Goal: Task Accomplishment & Management: Manage account settings

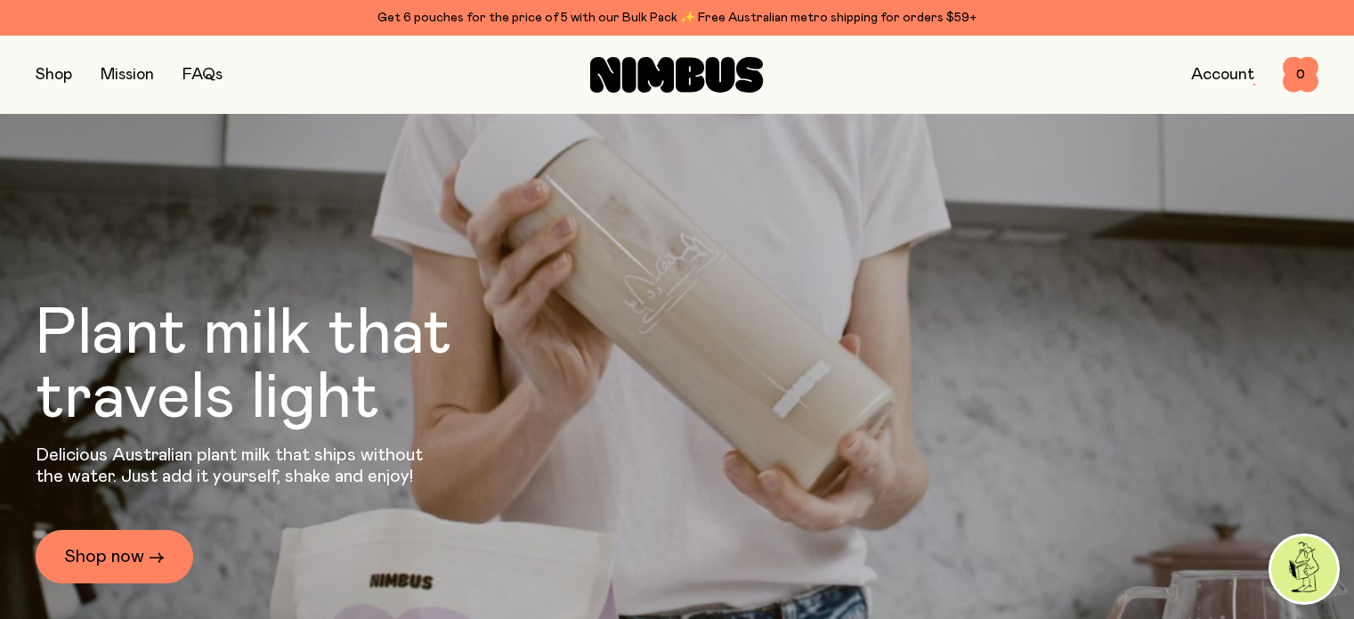
scroll to position [1, 0]
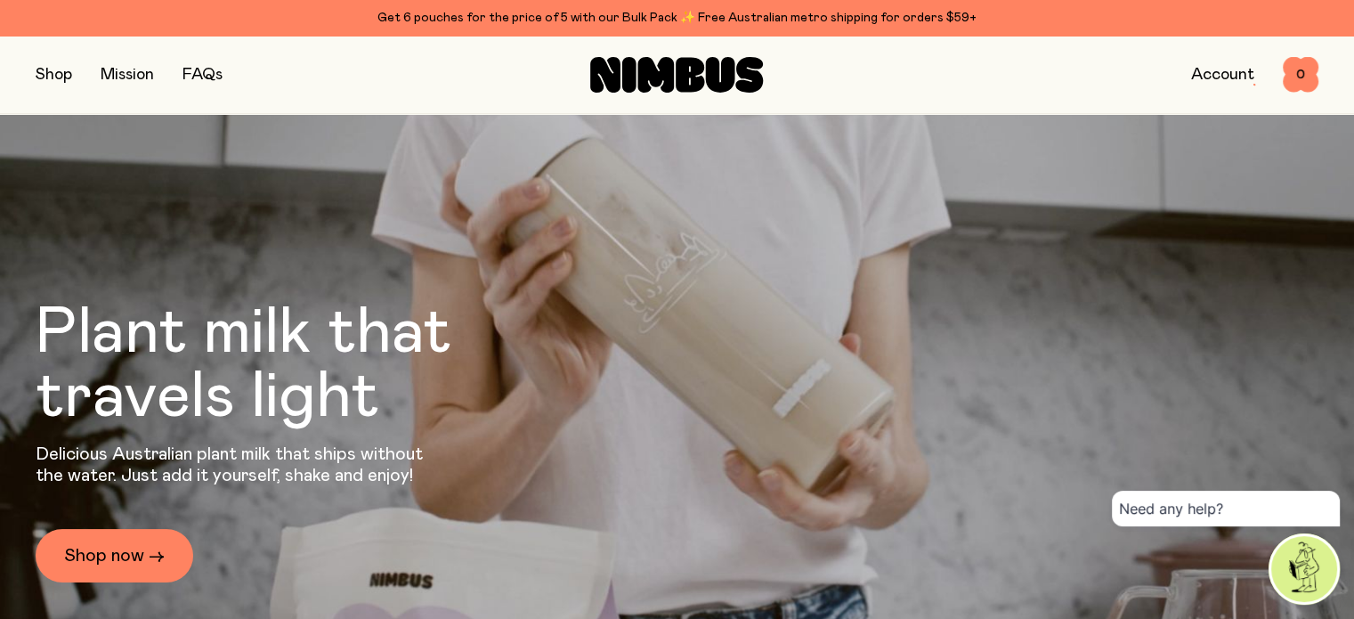
click at [45, 76] on button "button" at bounding box center [54, 74] width 36 height 25
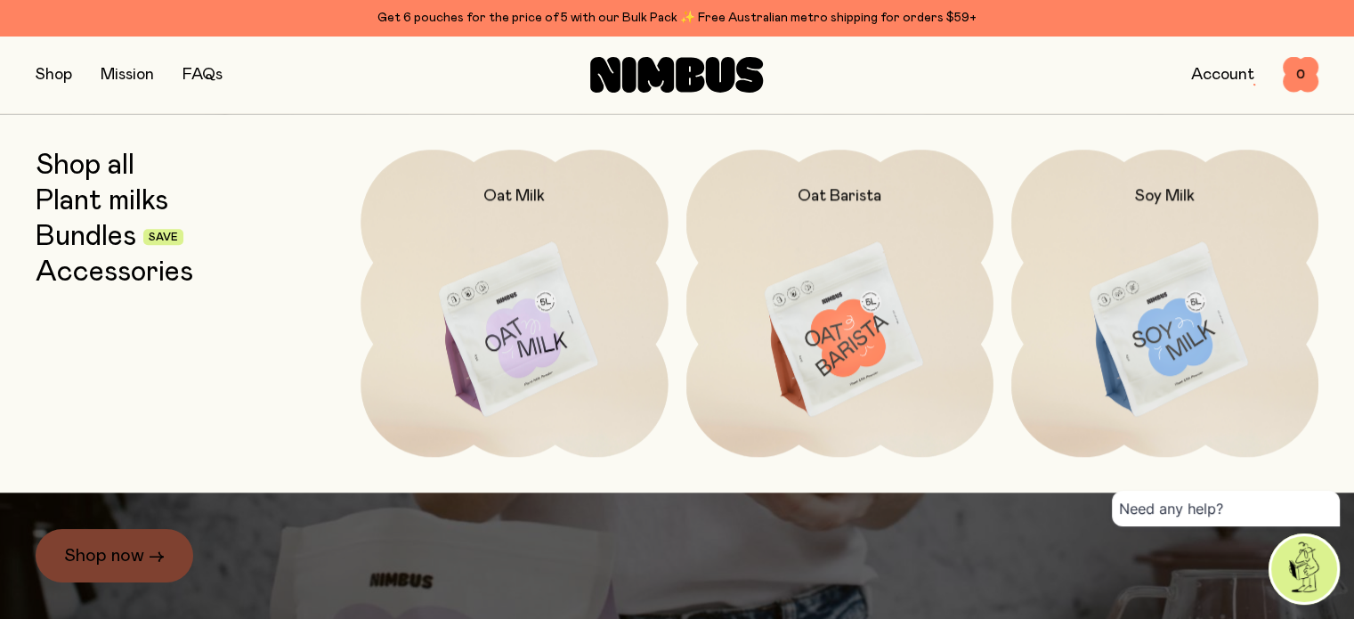
click at [633, 72] on icon at bounding box center [629, 75] width 14 height 36
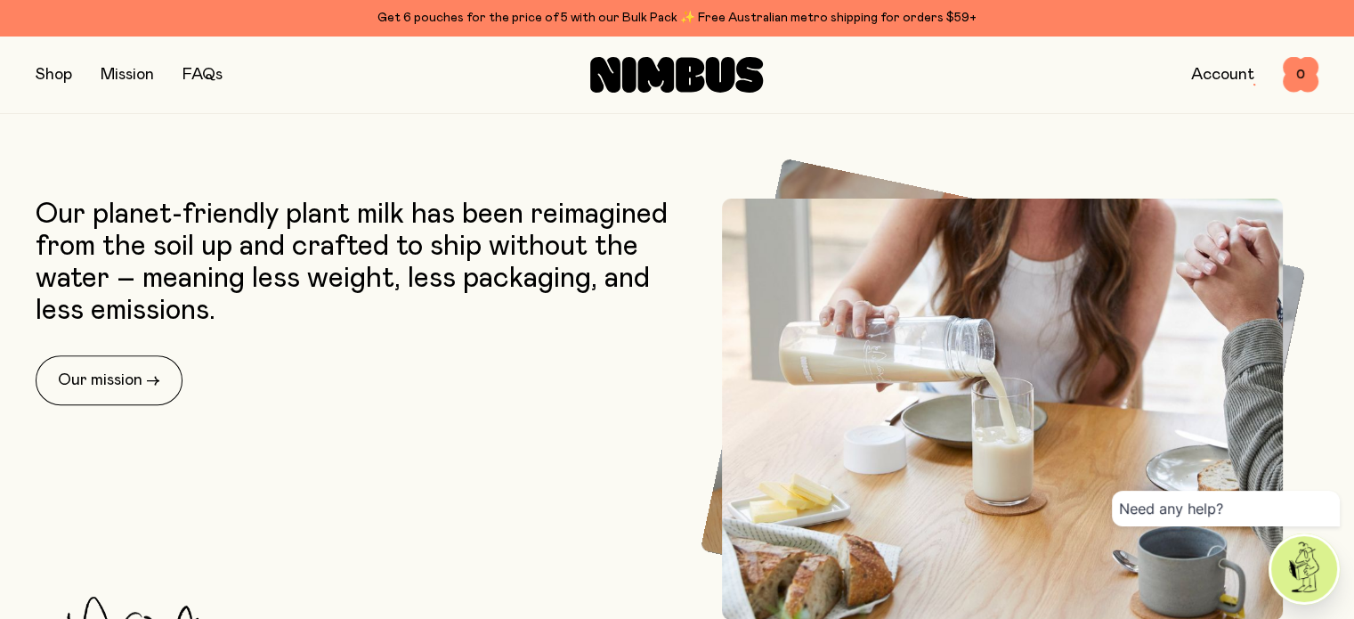
scroll to position [574, 0]
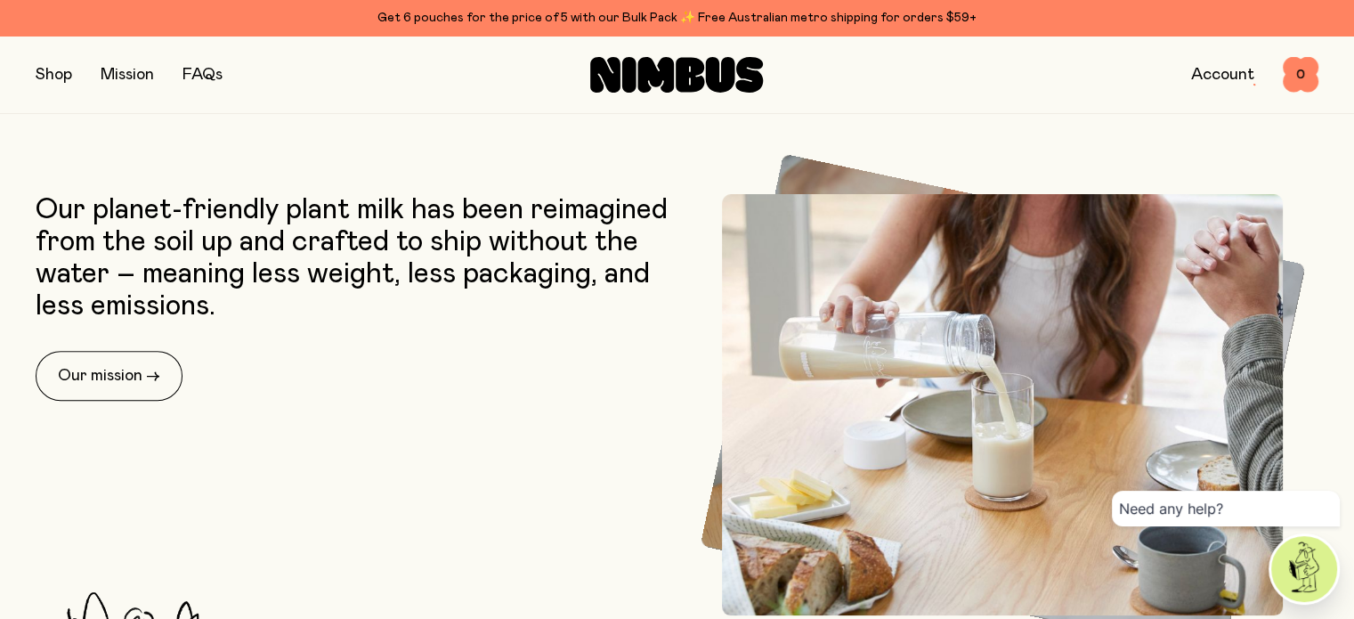
click at [1285, 576] on img at bounding box center [1304, 569] width 66 height 66
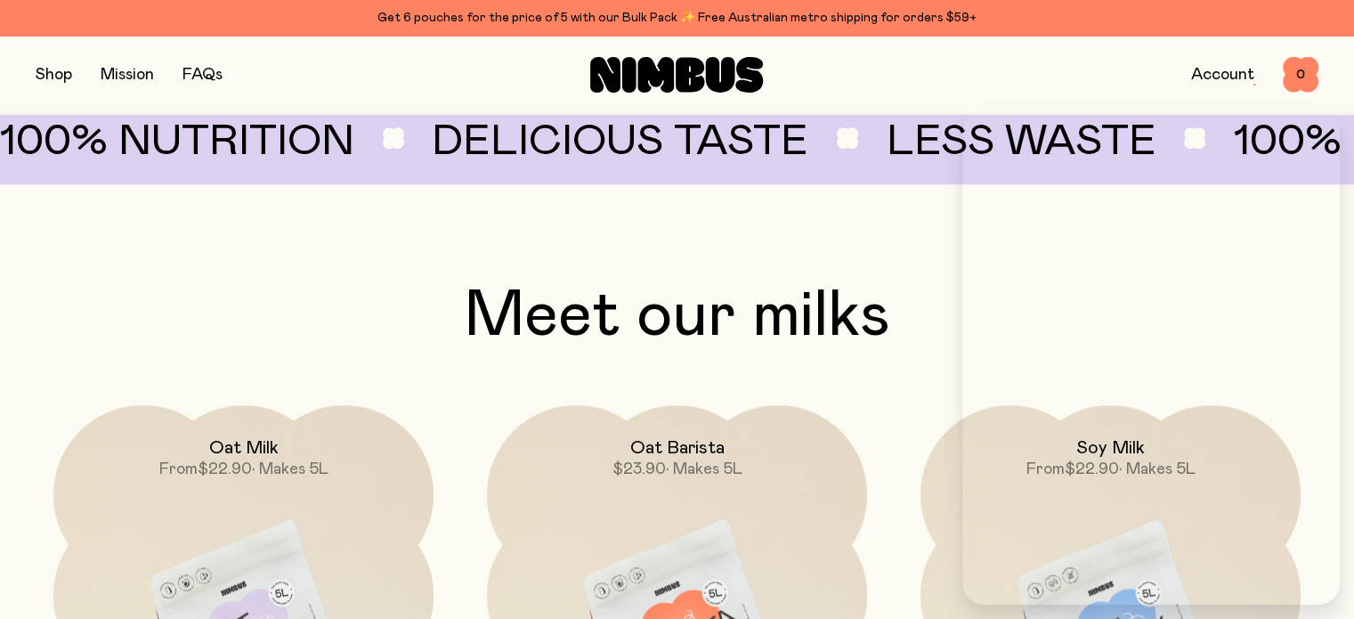
scroll to position [1209, 0]
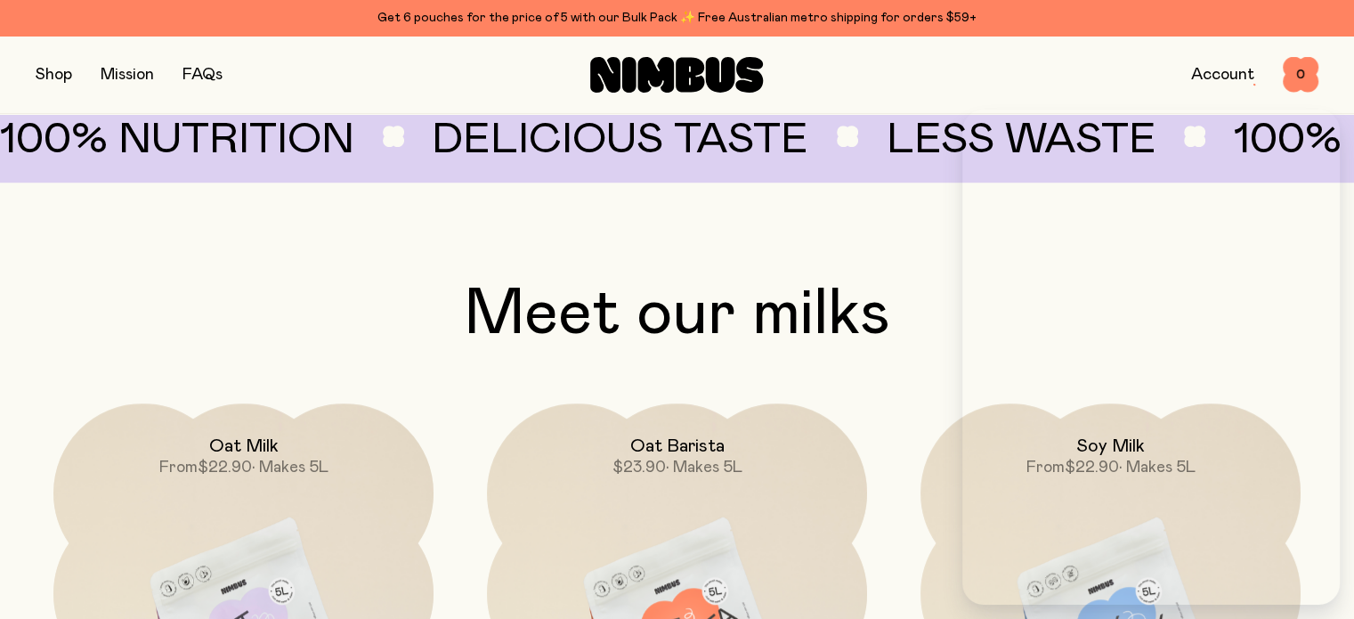
click at [1245, 75] on link "Account" at bounding box center [1222, 75] width 63 height 16
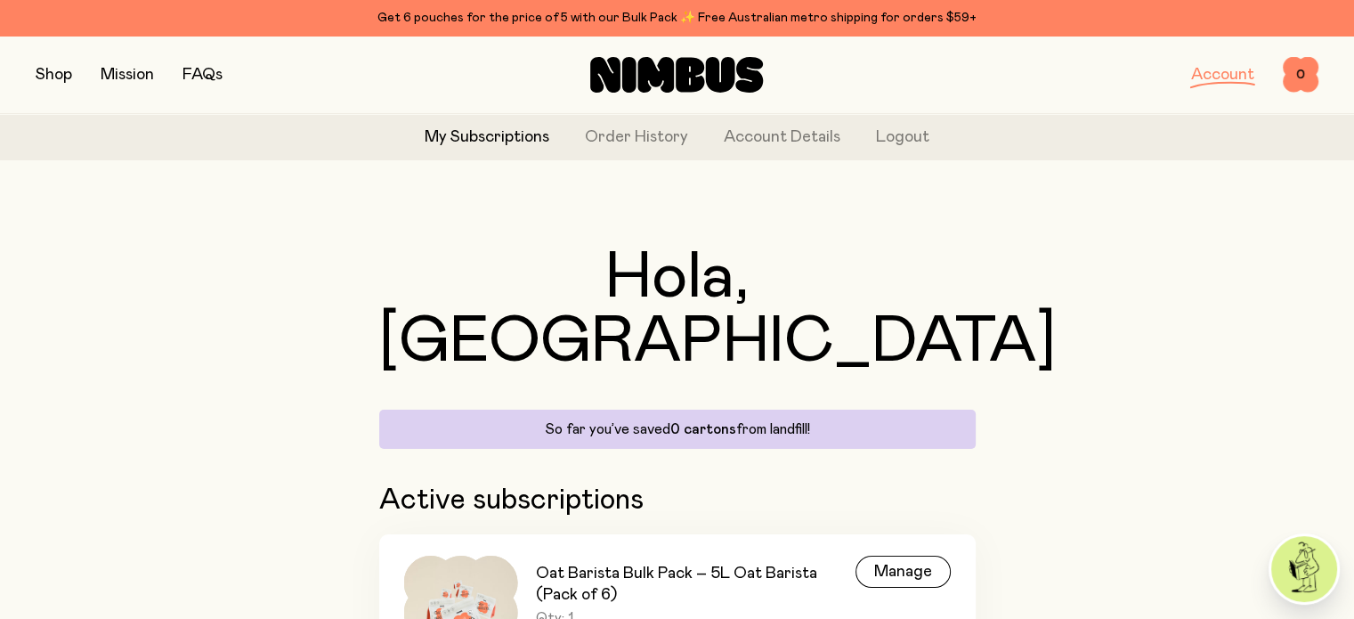
scroll to position [85, 0]
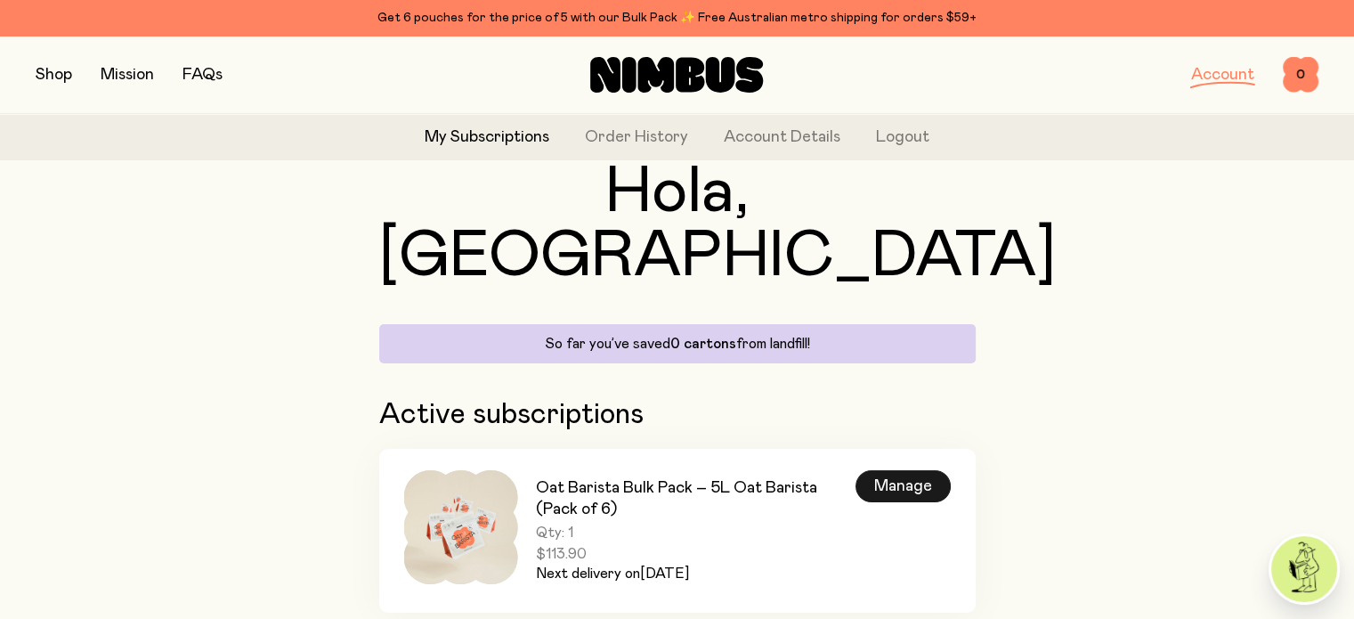
click at [870, 470] on div "Manage" at bounding box center [902, 486] width 95 height 32
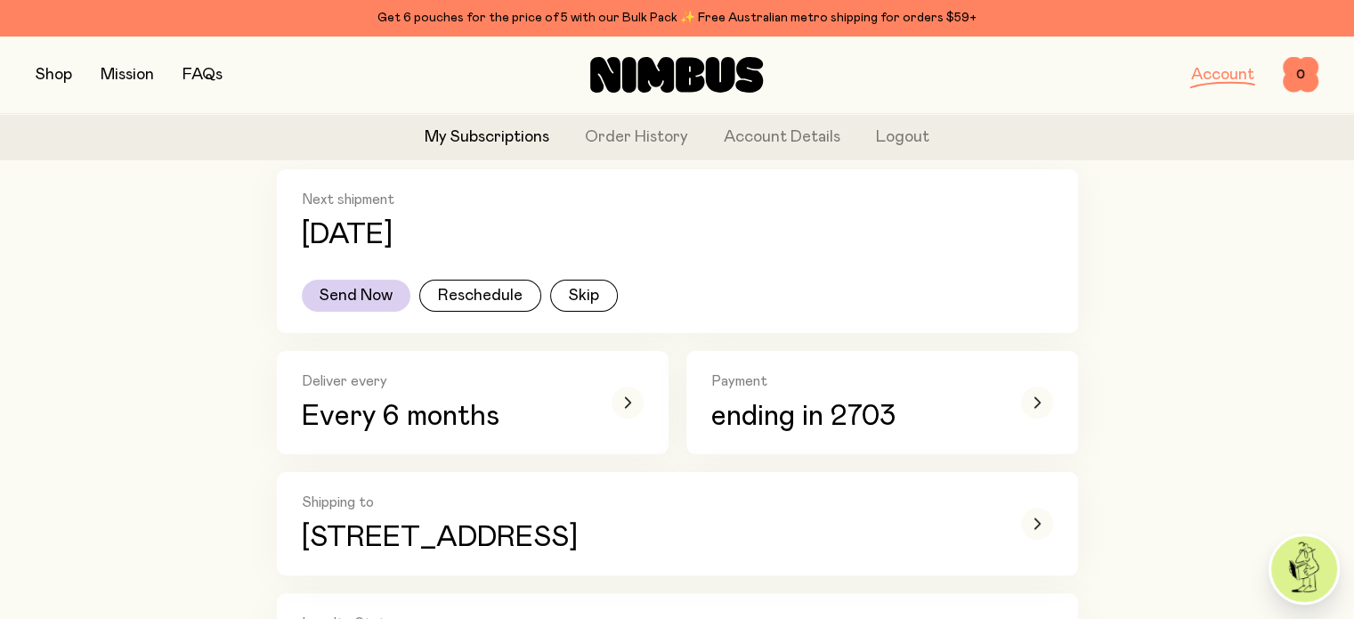
scroll to position [392, 0]
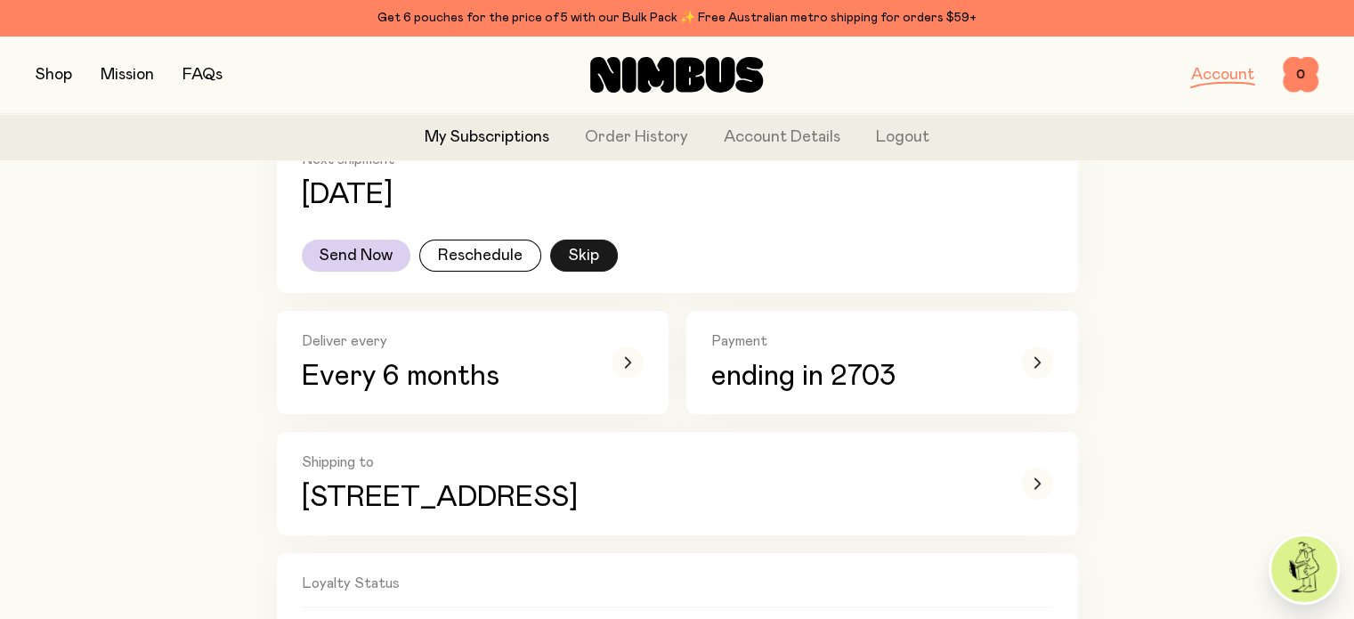
click at [591, 261] on button "Skip" at bounding box center [584, 255] width 68 height 32
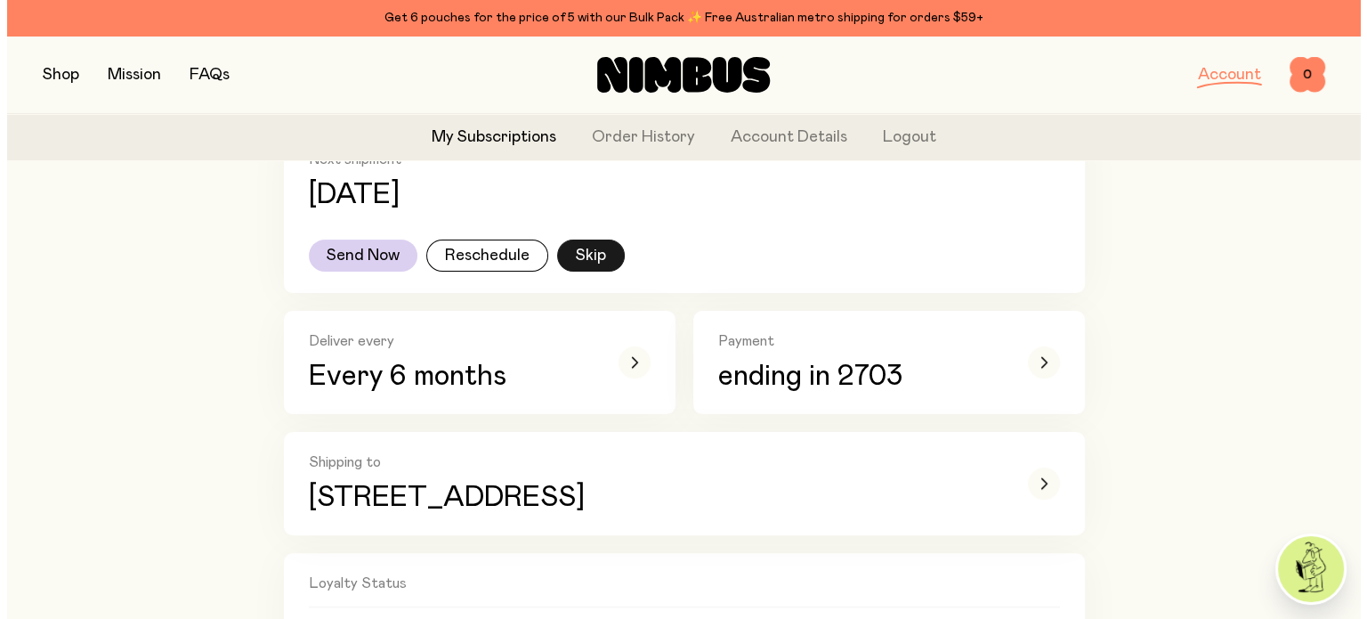
scroll to position [0, 0]
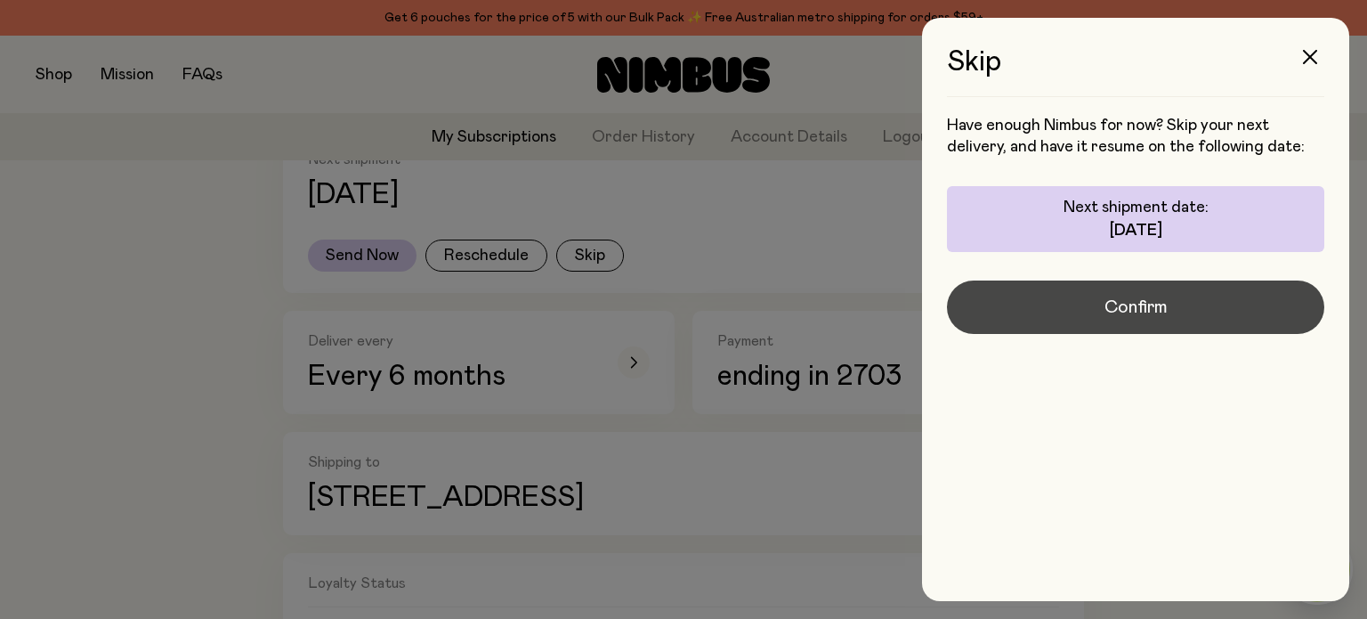
click at [1025, 287] on button "Confirm" at bounding box center [1135, 306] width 377 height 53
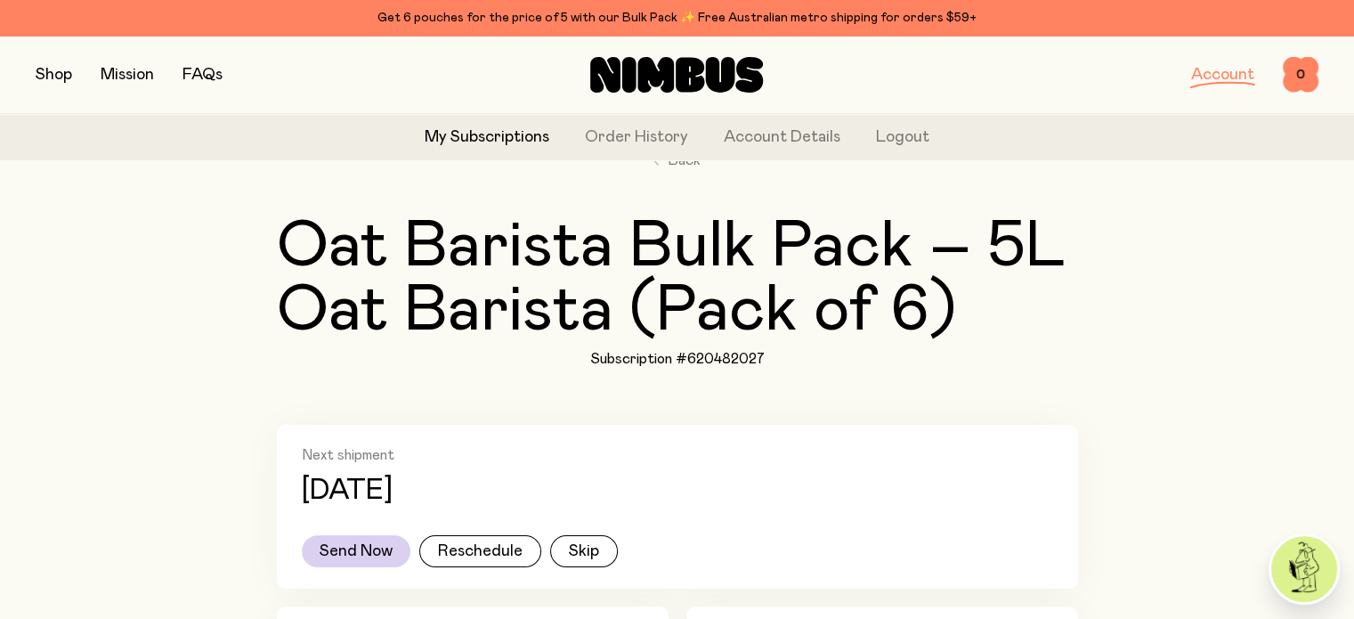
scroll to position [91, 0]
